Goal: Information Seeking & Learning: Learn about a topic

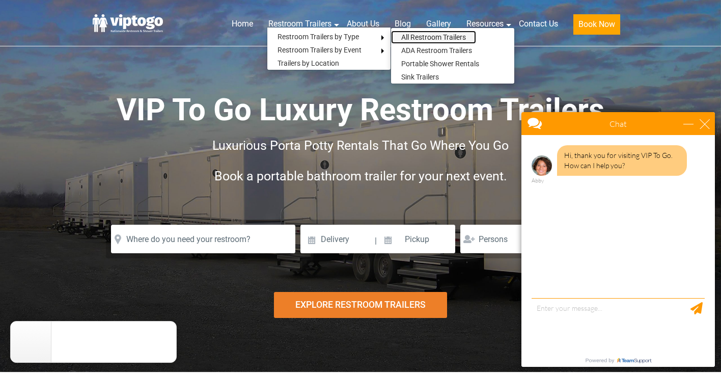
click at [415, 36] on link "All Restroom Trailers" at bounding box center [433, 37] width 85 height 13
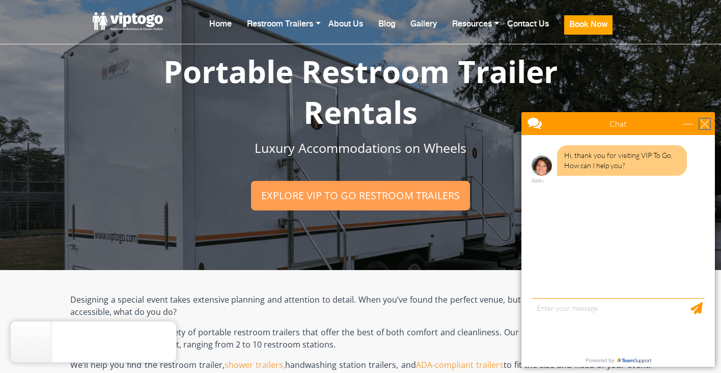
click at [704, 122] on div "close" at bounding box center [705, 124] width 10 height 10
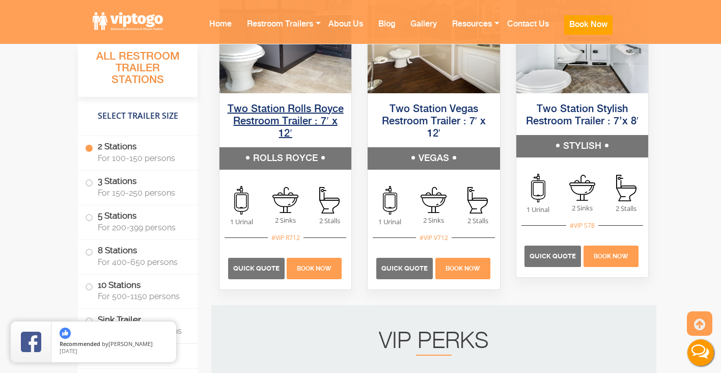
scroll to position [826, 0]
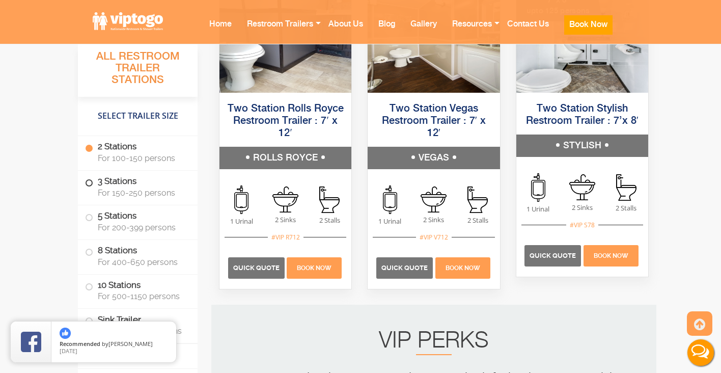
click at [131, 188] on span "For 150-250 persons" at bounding box center [142, 193] width 88 height 10
click at [87, 182] on span at bounding box center [89, 183] width 4 height 4
click at [91, 183] on span at bounding box center [89, 183] width 4 height 4
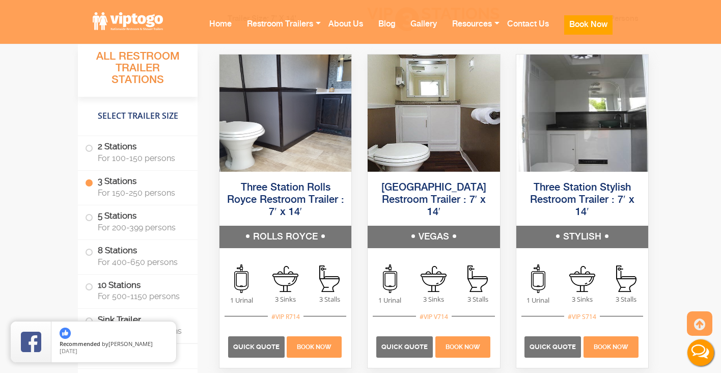
scroll to position [1394, 0]
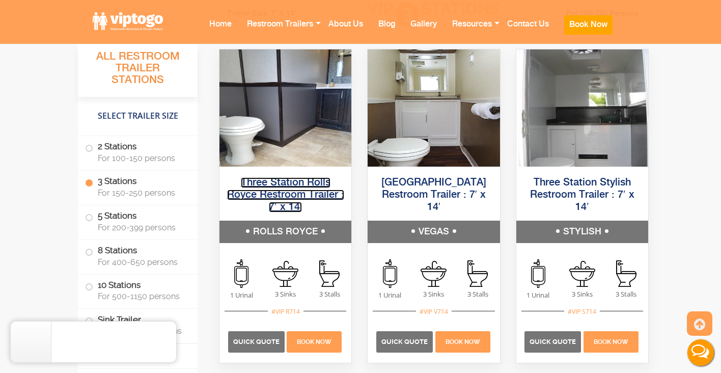
click at [273, 181] on link "Three Station Rolls Royce Restroom Trailer : 7′ x 14′" at bounding box center [285, 194] width 117 height 35
